Goal: Information Seeking & Learning: Check status

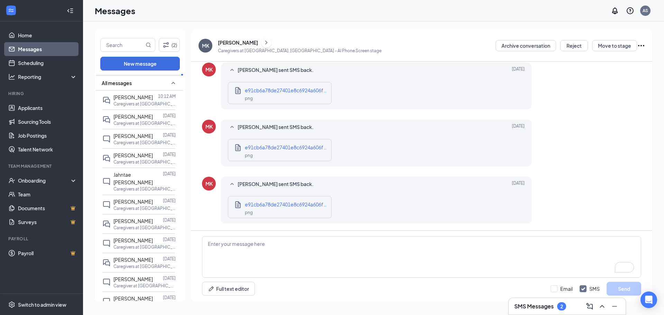
scroll to position [60, 0]
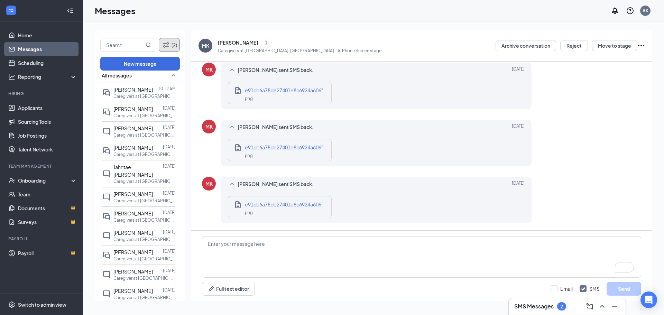
click at [172, 45] on button "(2)" at bounding box center [169, 45] width 21 height 14
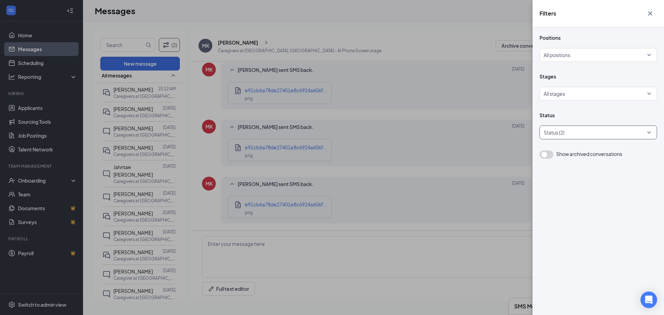
click at [601, 139] on div "Status (2)" at bounding box center [598, 132] width 118 height 14
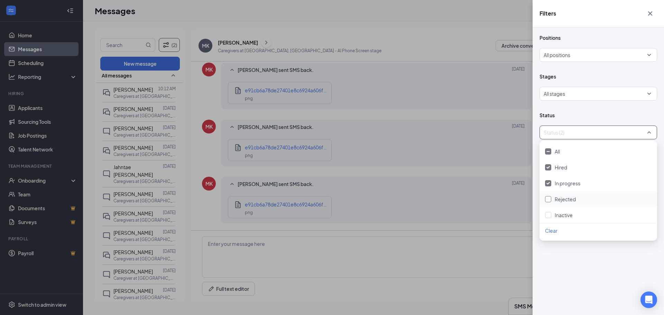
click at [574, 199] on span "Rejected" at bounding box center [564, 199] width 21 height 6
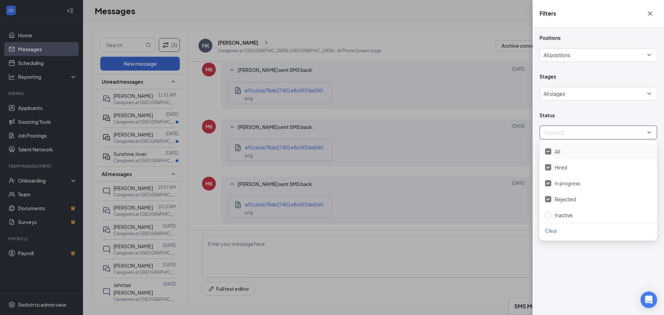
click at [130, 41] on div "Filters Positions All positions Stages All stages Status Status (3) Show archiv…" at bounding box center [332, 157] width 664 height 315
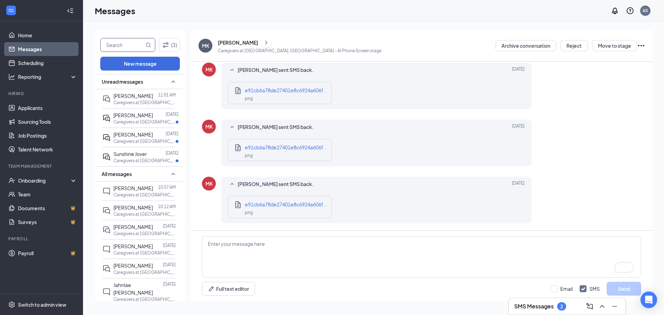
click at [122, 43] on input "text" at bounding box center [123, 44] width 44 height 13
type input "[PERSON_NAME]"
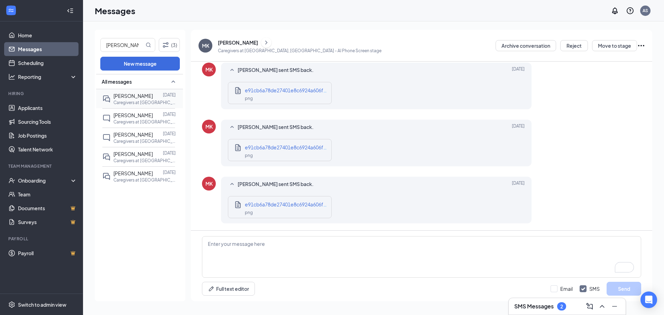
click at [128, 99] on div "[PERSON_NAME]" at bounding box center [132, 96] width 39 height 8
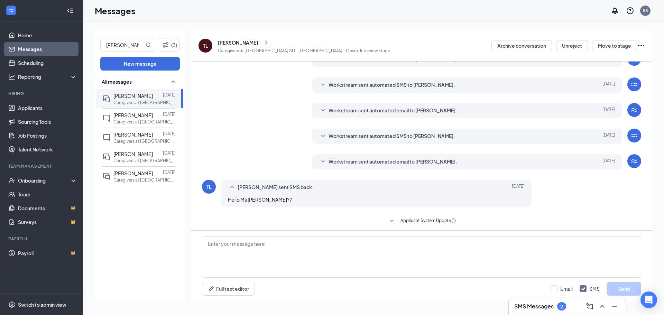
scroll to position [110, 0]
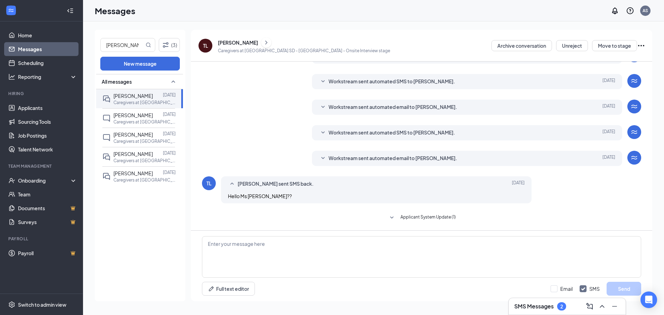
click at [263, 41] on icon "ChevronRight" at bounding box center [266, 42] width 7 height 8
